Goal: Task Accomplishment & Management: Manage account settings

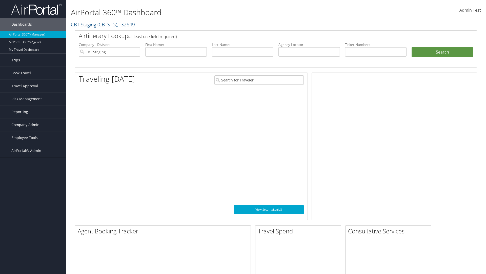
click at [33, 125] on span "Company Admin" at bounding box center [25, 124] width 28 height 13
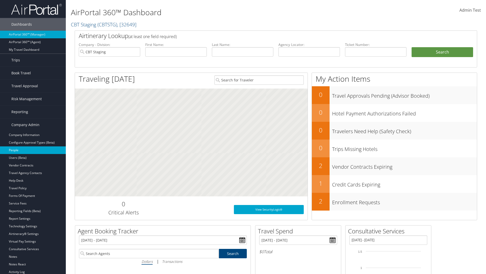
click at [33, 150] on link "People" at bounding box center [33, 150] width 66 height 8
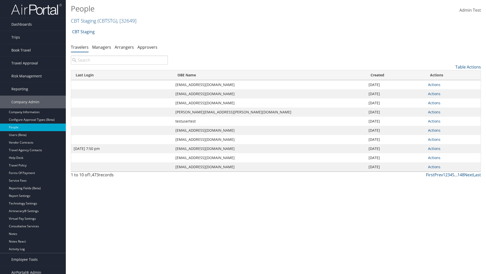
click at [119, 60] on input "search" at bounding box center [119, 59] width 97 height 9
type input "Jan 9, 2024 7:50 pm"
